Goal: Transaction & Acquisition: Purchase product/service

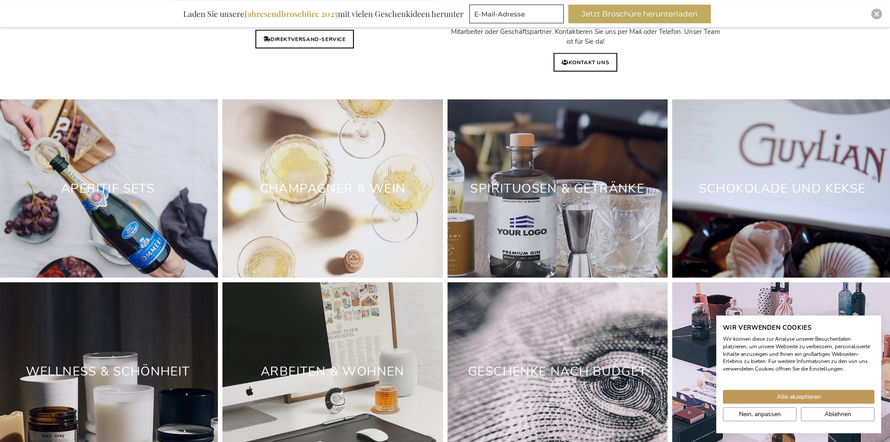
scroll to position [2710, 0]
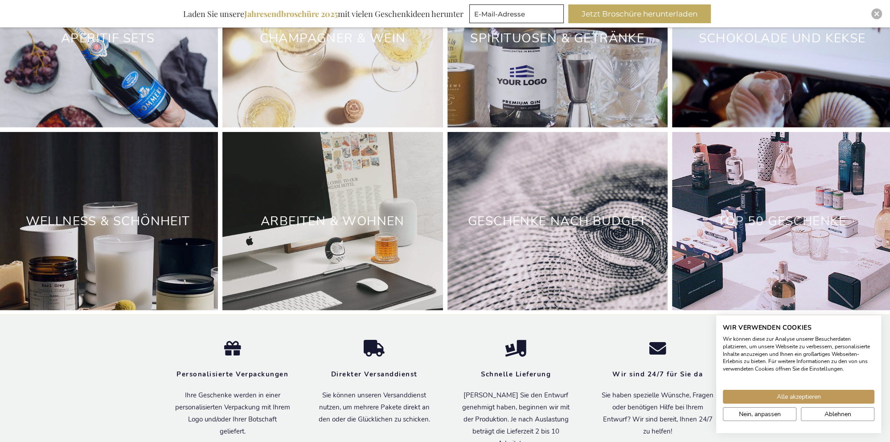
click at [756, 215] on link "TOP 50 GESCHENKE" at bounding box center [782, 221] width 129 height 17
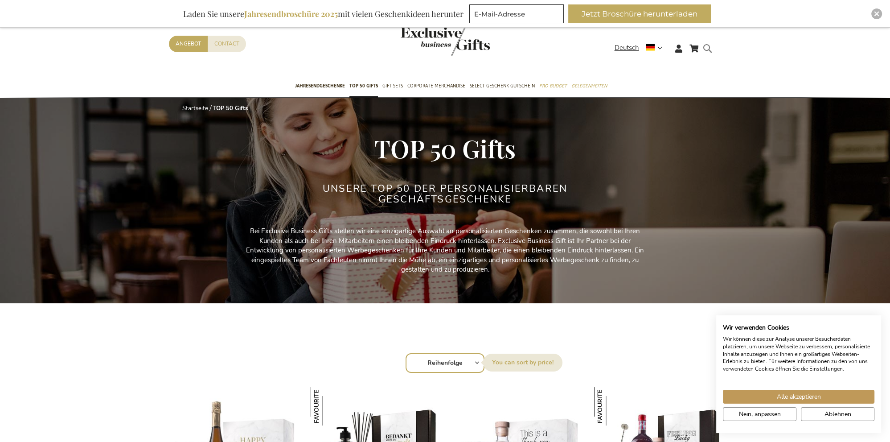
click at [710, 47] on form "Search Search" at bounding box center [710, 55] width 9 height 25
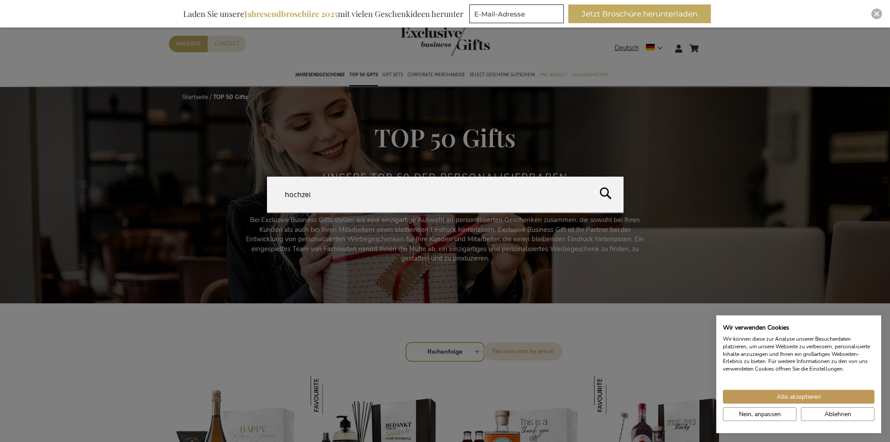
type input "hochzeit"
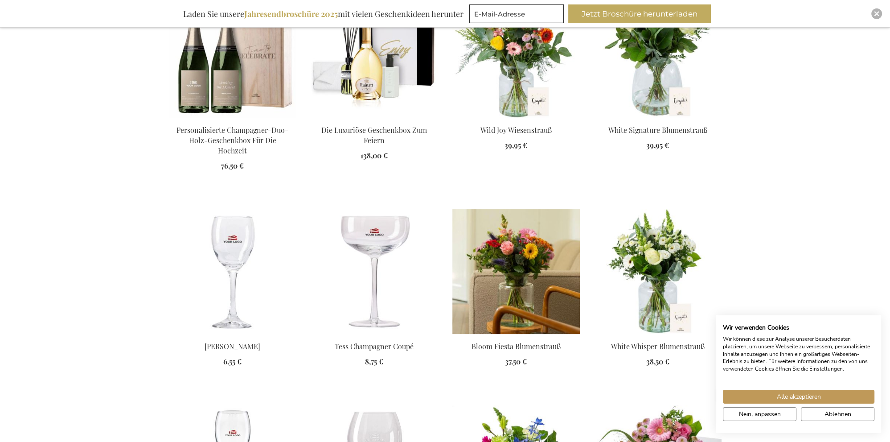
scroll to position [376, 0]
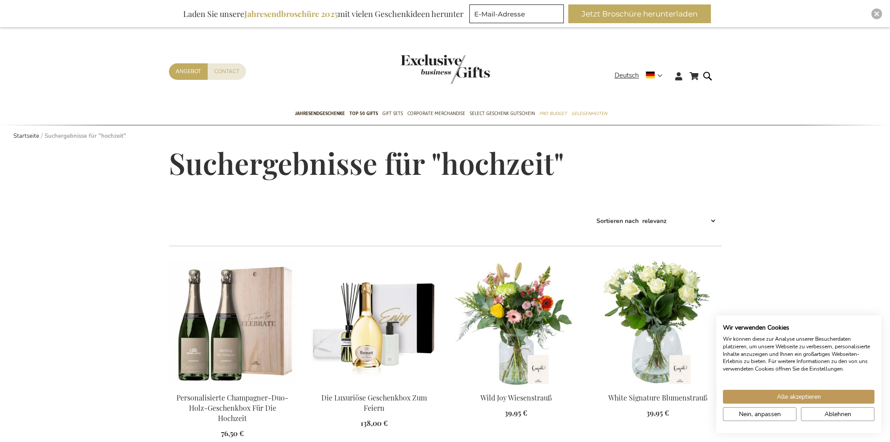
click at [259, 339] on img at bounding box center [232, 322] width 127 height 125
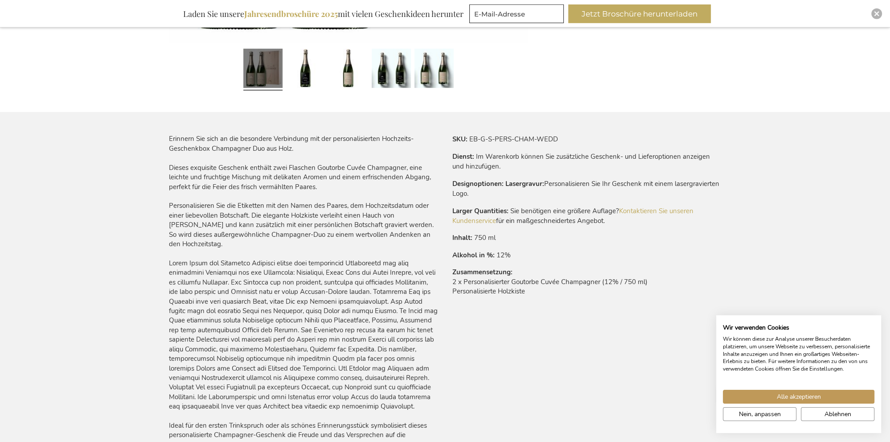
scroll to position [565, 0]
